Goal: Transaction & Acquisition: Purchase product/service

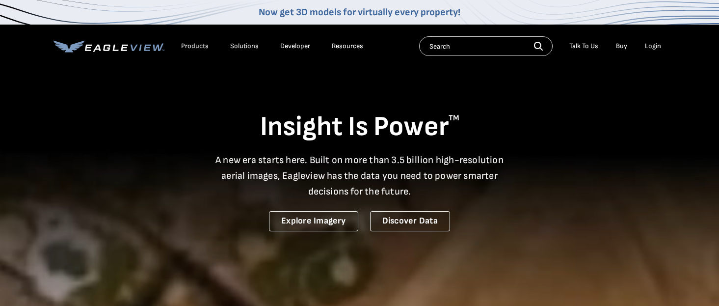
click at [659, 46] on div "Login" at bounding box center [653, 46] width 16 height 9
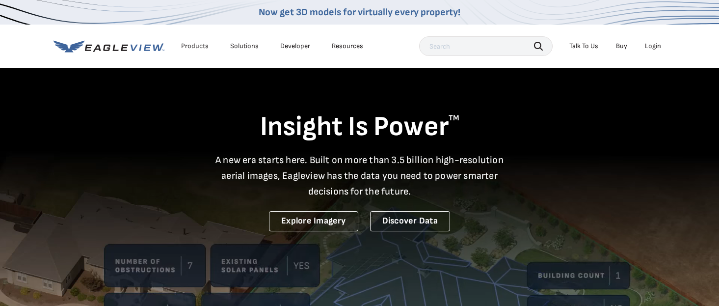
click at [656, 44] on div "Login" at bounding box center [653, 46] width 16 height 9
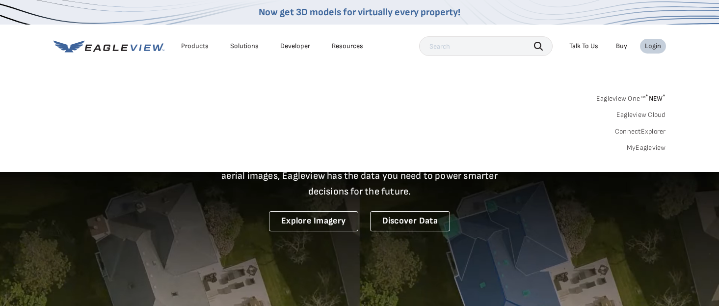
click at [646, 148] on link "MyEagleview" at bounding box center [646, 147] width 39 height 9
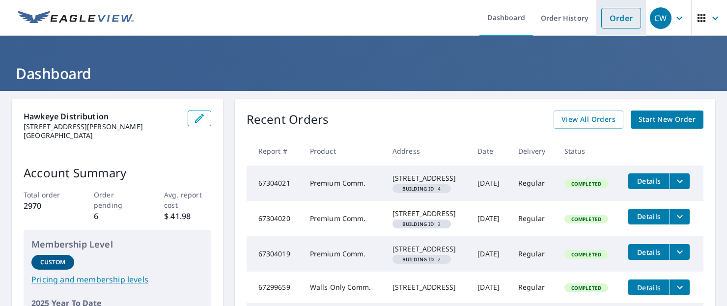
click at [611, 18] on link "Order" at bounding box center [621, 18] width 40 height 21
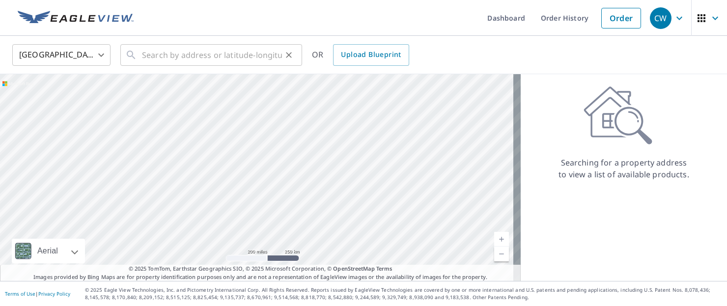
click at [138, 52] on div "​" at bounding box center [211, 55] width 182 height 22
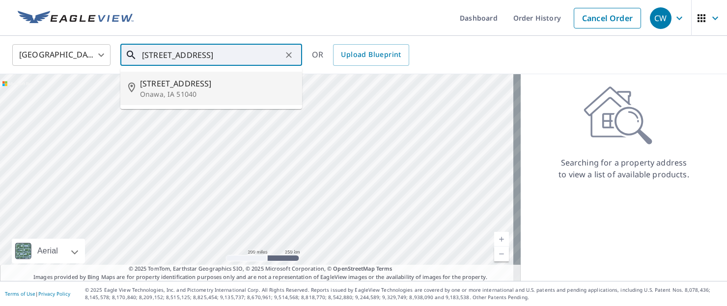
click at [158, 81] on span "[STREET_ADDRESS]" at bounding box center [217, 84] width 154 height 12
type input "[STREET_ADDRESS]"
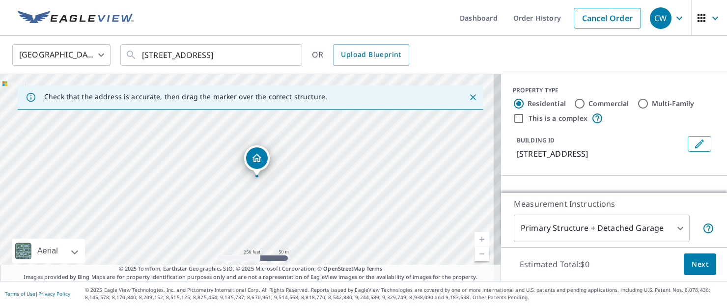
click at [697, 260] on span "Next" at bounding box center [699, 264] width 17 height 12
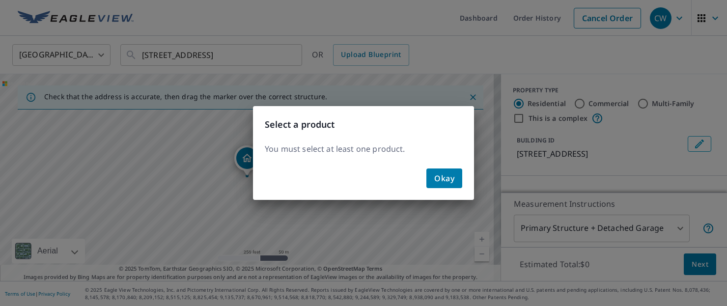
click at [435, 175] on span "Okay" at bounding box center [444, 178] width 20 height 14
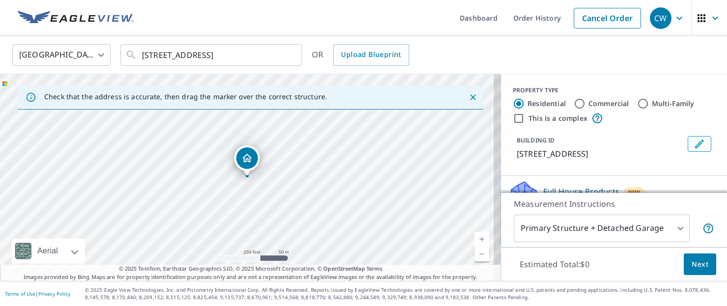
click at [674, 227] on body "CW CW Dashboard Order History Cancel Order CW [GEOGRAPHIC_DATA] [GEOGRAPHIC_DAT…" at bounding box center [363, 153] width 727 height 306
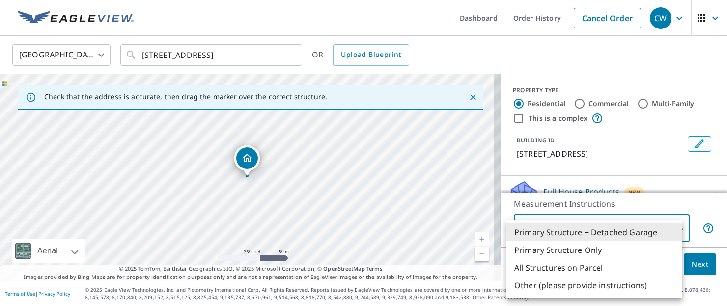
click at [674, 227] on li "Primary Structure + Detached Garage" at bounding box center [594, 232] width 176 height 18
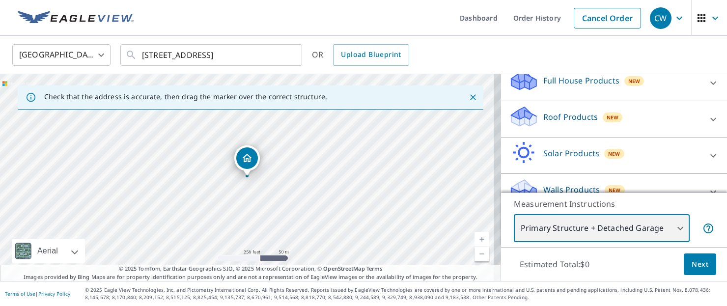
scroll to position [118, 0]
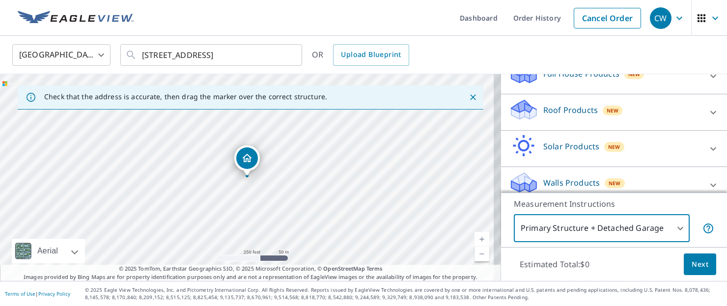
click at [701, 109] on div at bounding box center [713, 113] width 24 height 24
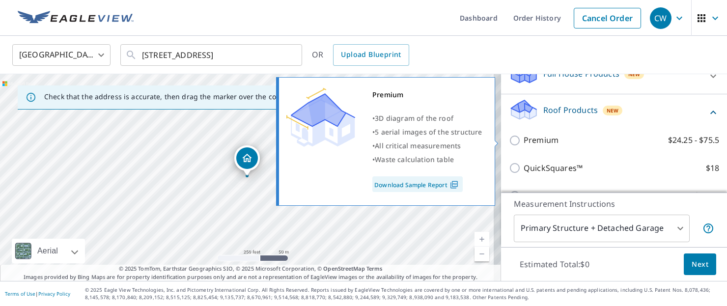
click at [509, 139] on input "Premium $24.25 - $75.5" at bounding box center [516, 141] width 15 height 12
checkbox input "true"
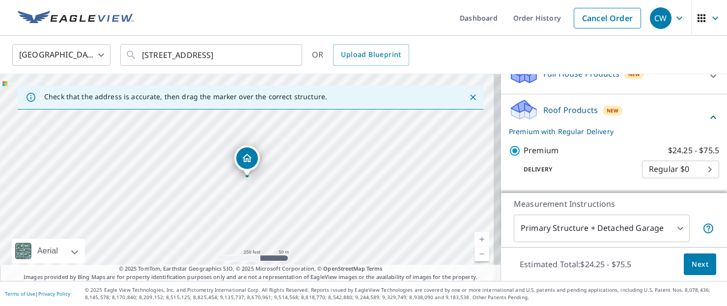
click at [692, 266] on span "Next" at bounding box center [699, 264] width 17 height 12
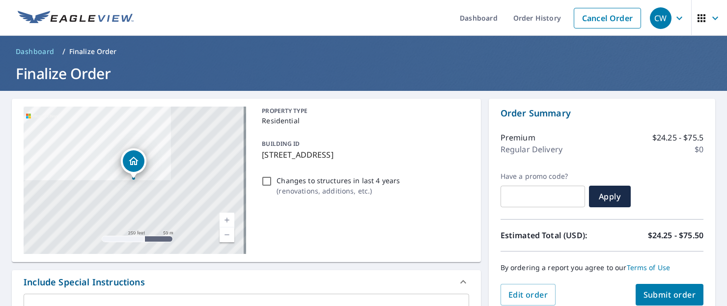
click at [652, 296] on span "Submit order" at bounding box center [669, 294] width 53 height 11
checkbox input "true"
